Goal: Information Seeking & Learning: Learn about a topic

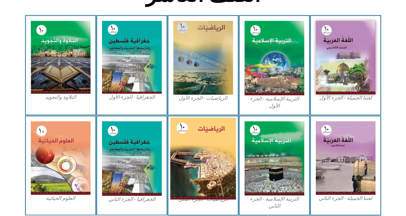
scroll to position [193, 0]
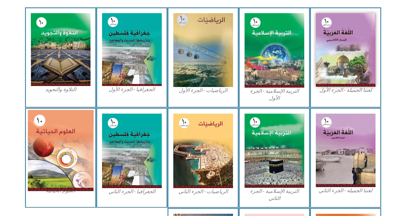
click at [60, 144] on img at bounding box center [61, 150] width 66 height 81
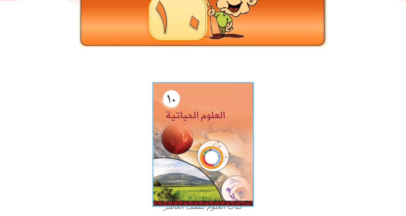
scroll to position [128, 0]
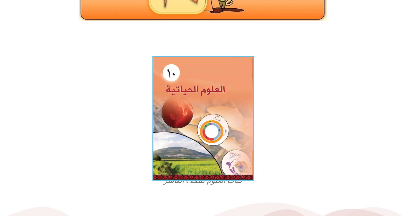
click at [196, 131] on img at bounding box center [203, 118] width 102 height 125
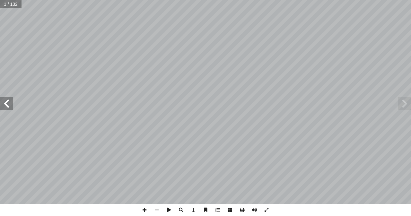
click at [7, 101] on span at bounding box center [6, 103] width 13 height 13
click at [5, 100] on span at bounding box center [6, 103] width 13 height 13
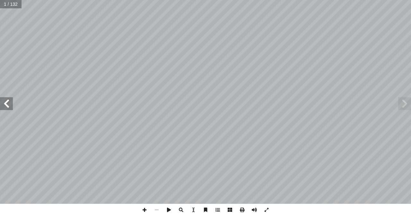
click at [5, 100] on span at bounding box center [6, 103] width 13 height 13
click at [6, 99] on span at bounding box center [6, 103] width 13 height 13
click at [7, 98] on span at bounding box center [6, 103] width 13 height 13
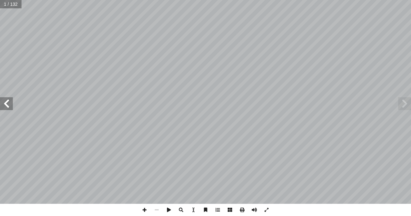
click at [7, 98] on span at bounding box center [6, 103] width 13 height 13
click at [10, 100] on span at bounding box center [6, 103] width 13 height 13
click at [10, 99] on span at bounding box center [6, 103] width 13 height 13
click at [404, 102] on span at bounding box center [404, 103] width 13 height 13
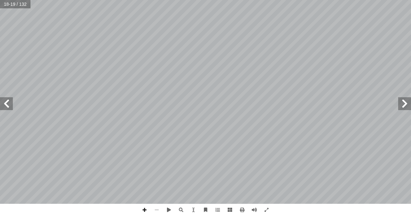
click at [404, 102] on span at bounding box center [404, 103] width 13 height 13
click at [4, 106] on span at bounding box center [6, 103] width 13 height 13
click at [144, 209] on span at bounding box center [144, 210] width 12 height 12
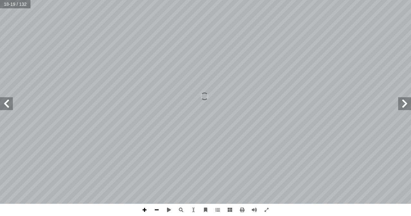
click at [144, 209] on span at bounding box center [144, 210] width 12 height 12
click at [156, 210] on span at bounding box center [157, 210] width 12 height 12
click at [6, 102] on span at bounding box center [6, 103] width 13 height 13
click at [145, 210] on span at bounding box center [144, 210] width 12 height 12
